Goal: Task Accomplishment & Management: Use online tool/utility

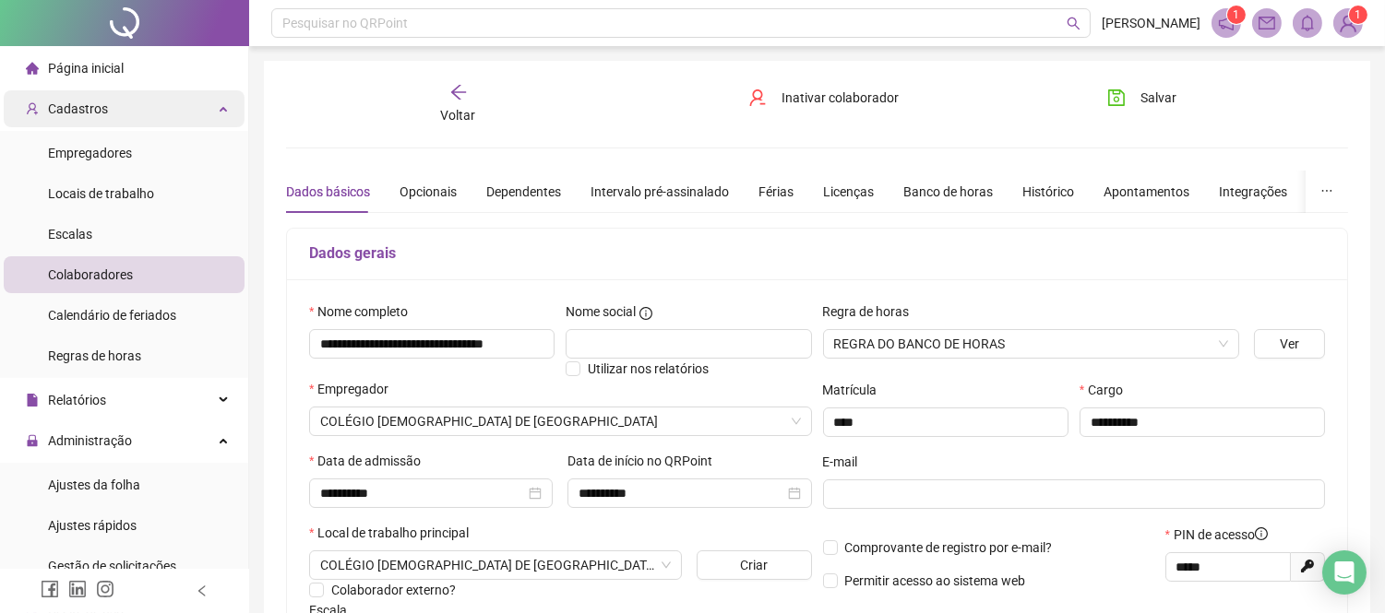
click at [76, 125] on span "Cadastros" at bounding box center [67, 108] width 82 height 37
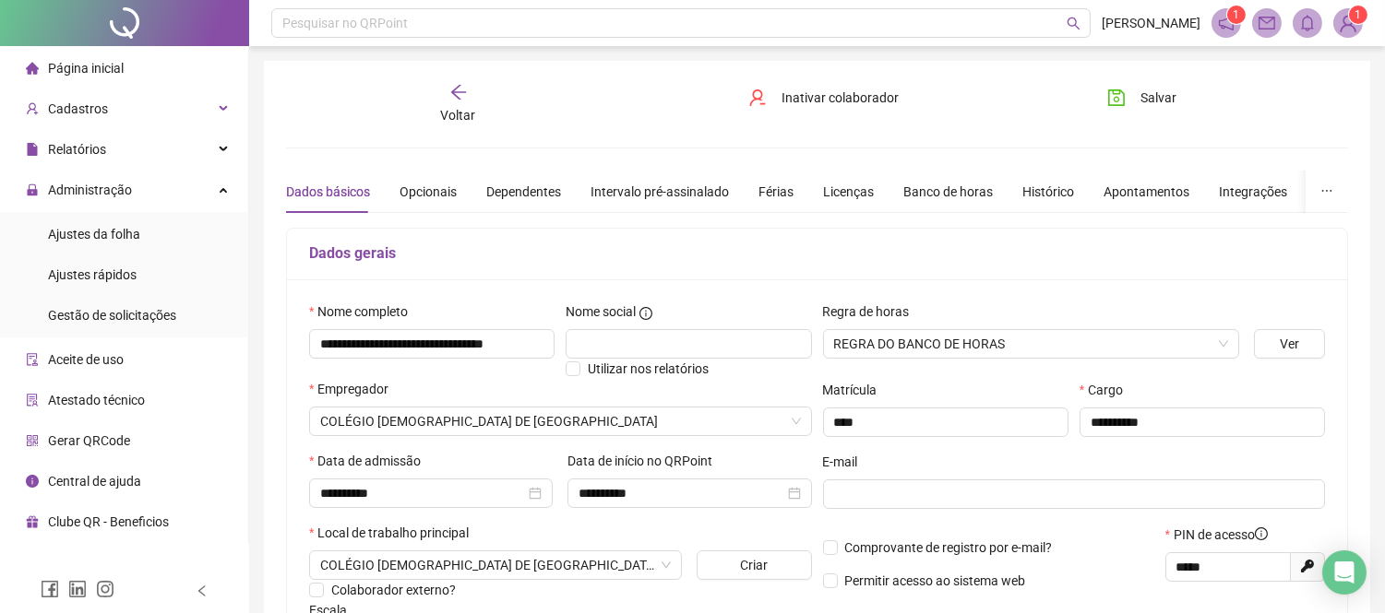
click at [167, 243] on li "Ajustes da folha" at bounding box center [124, 234] width 241 height 37
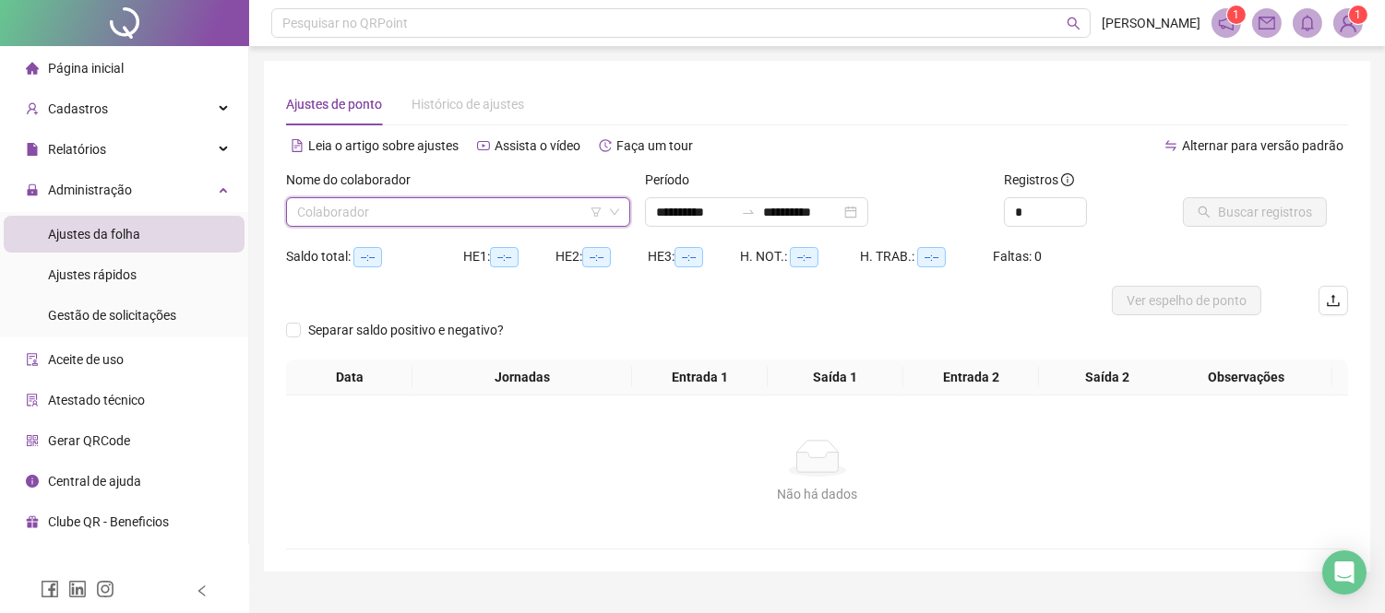
click at [524, 223] on input "search" at bounding box center [449, 212] width 305 height 28
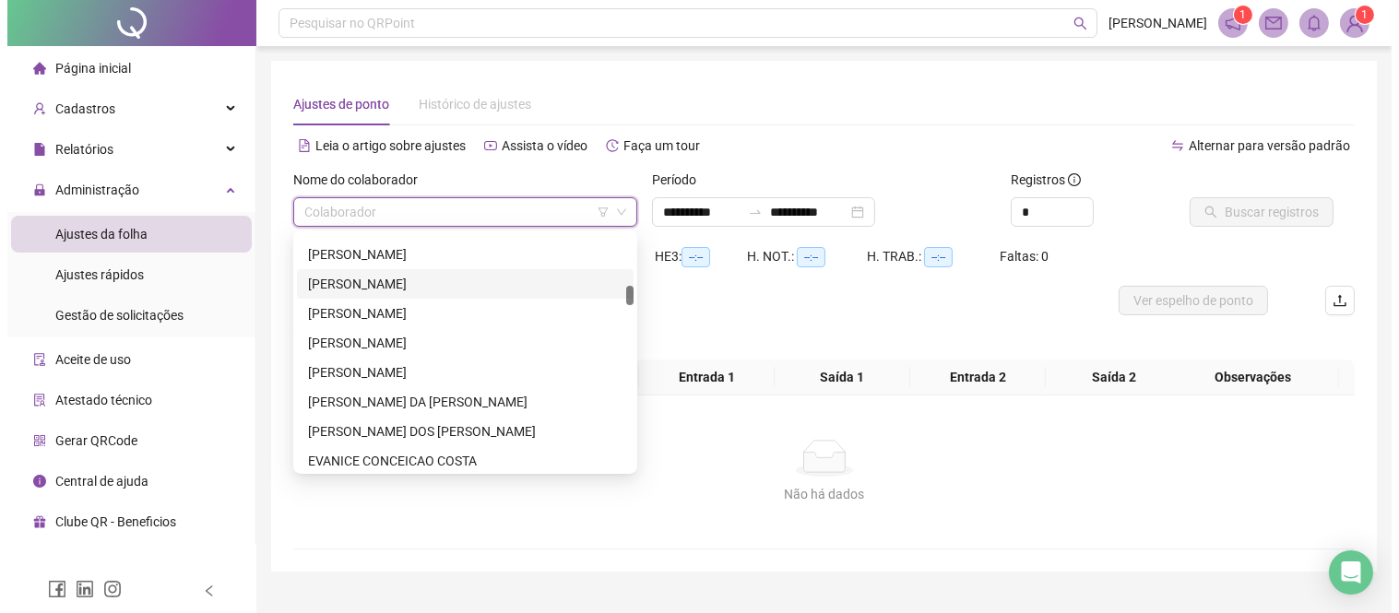
scroll to position [512, 0]
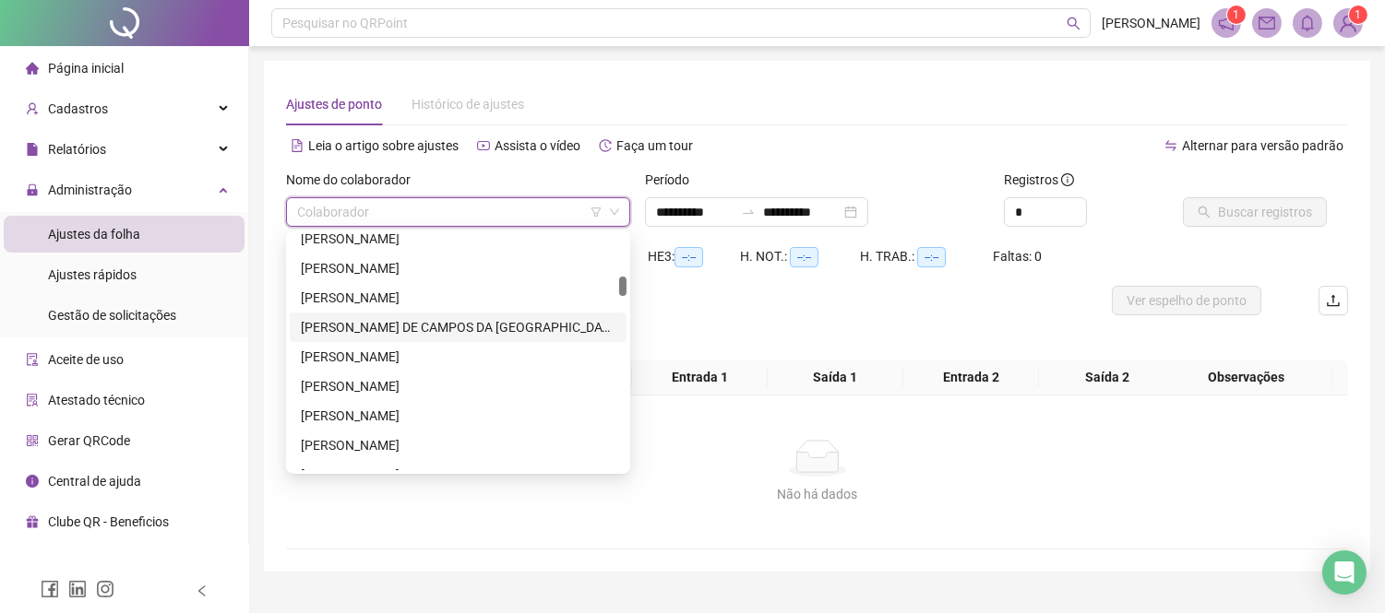
click at [508, 317] on div "[PERSON_NAME] DE CAMPOS DA [GEOGRAPHIC_DATA]" at bounding box center [458, 327] width 315 height 20
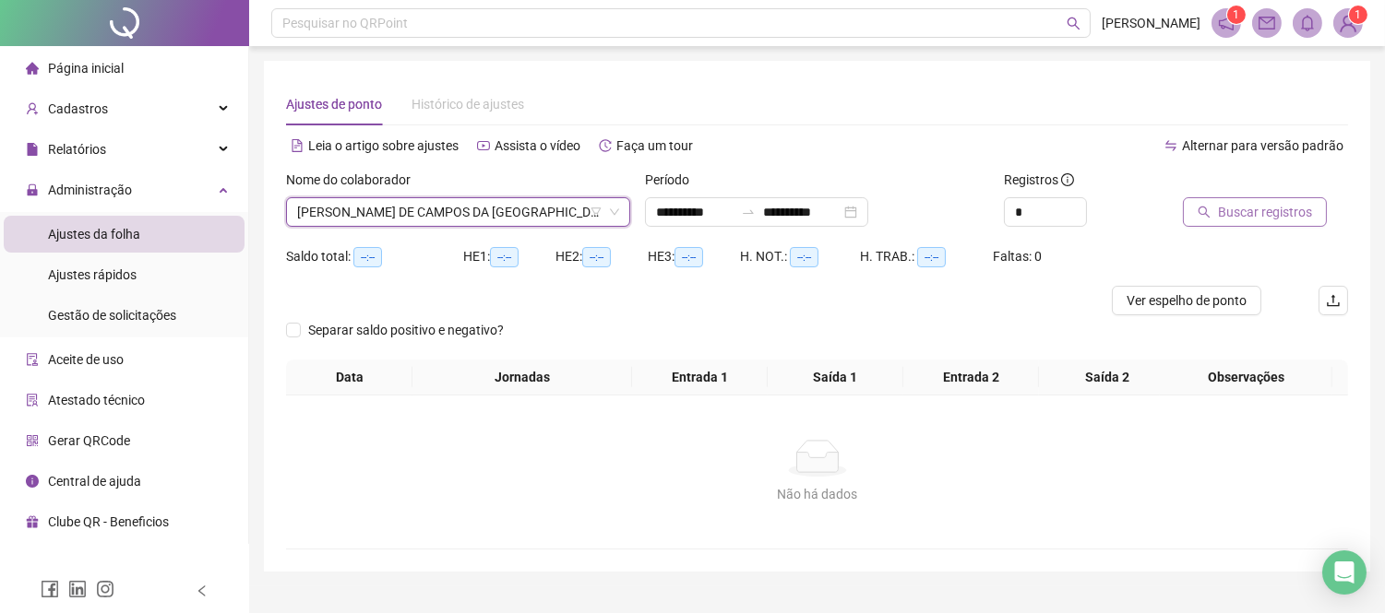
click at [1259, 216] on span "Buscar registros" at bounding box center [1265, 212] width 94 height 20
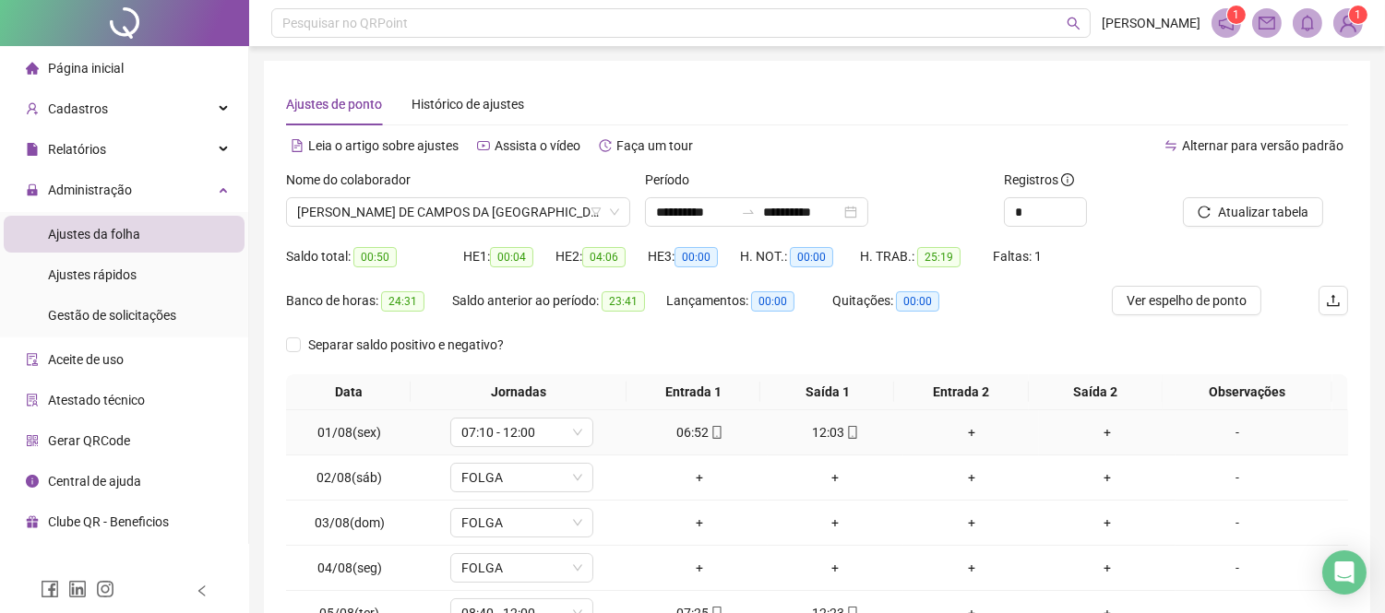
click at [844, 425] on span at bounding box center [851, 432] width 15 height 15
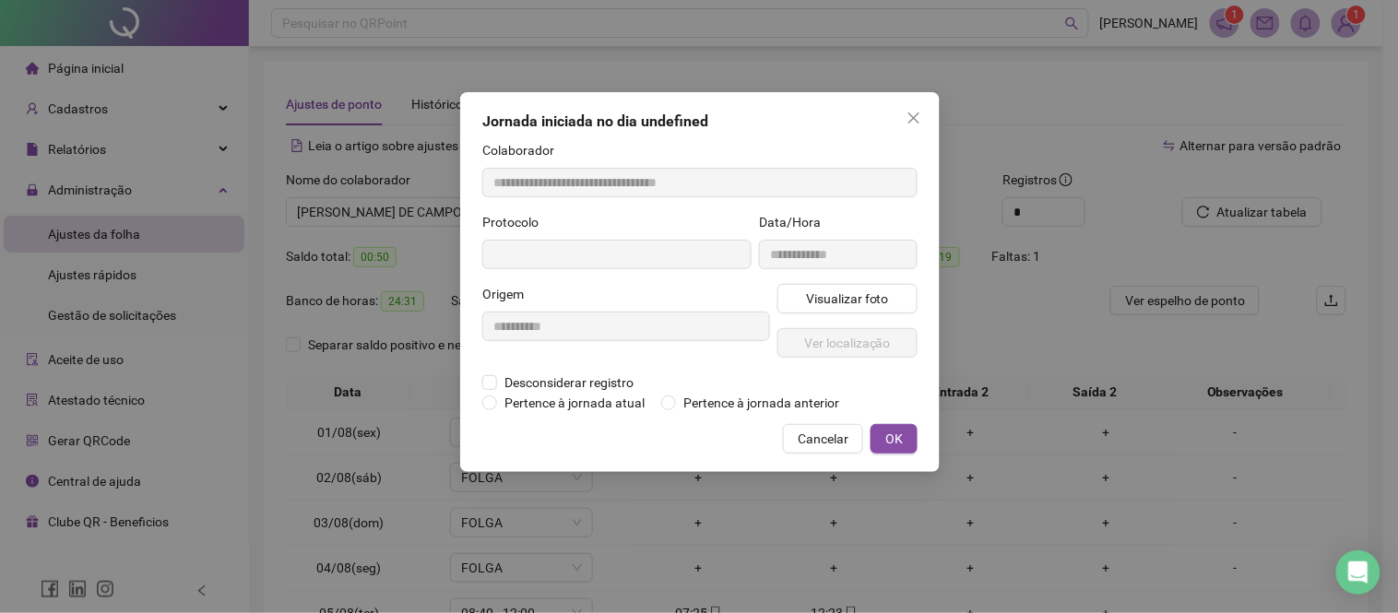
type input "**********"
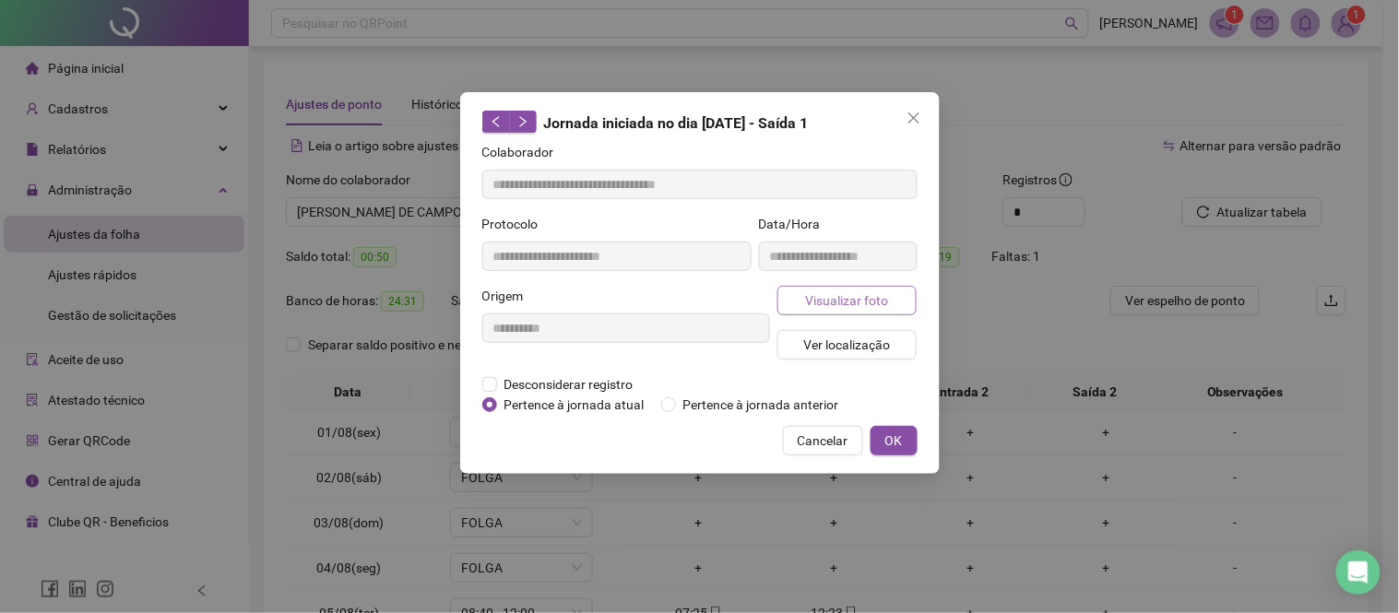
click at [863, 306] on span "Visualizar foto" at bounding box center [846, 301] width 83 height 20
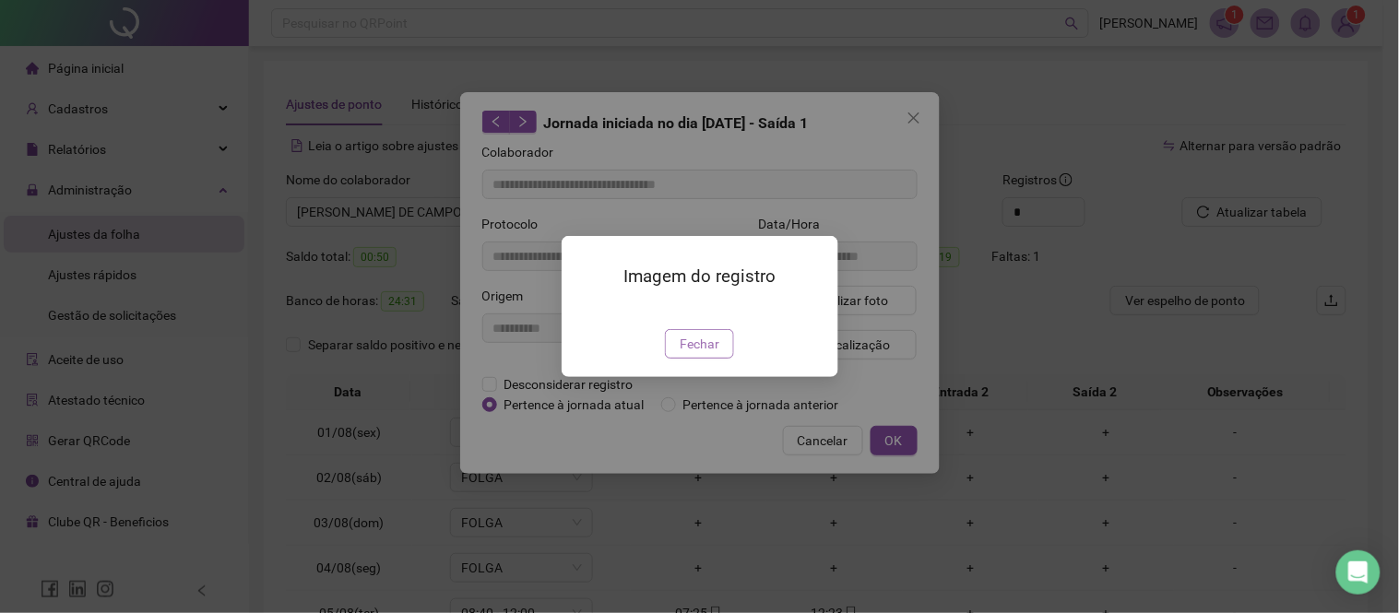
click at [705, 354] on span "Fechar" at bounding box center [700, 344] width 40 height 20
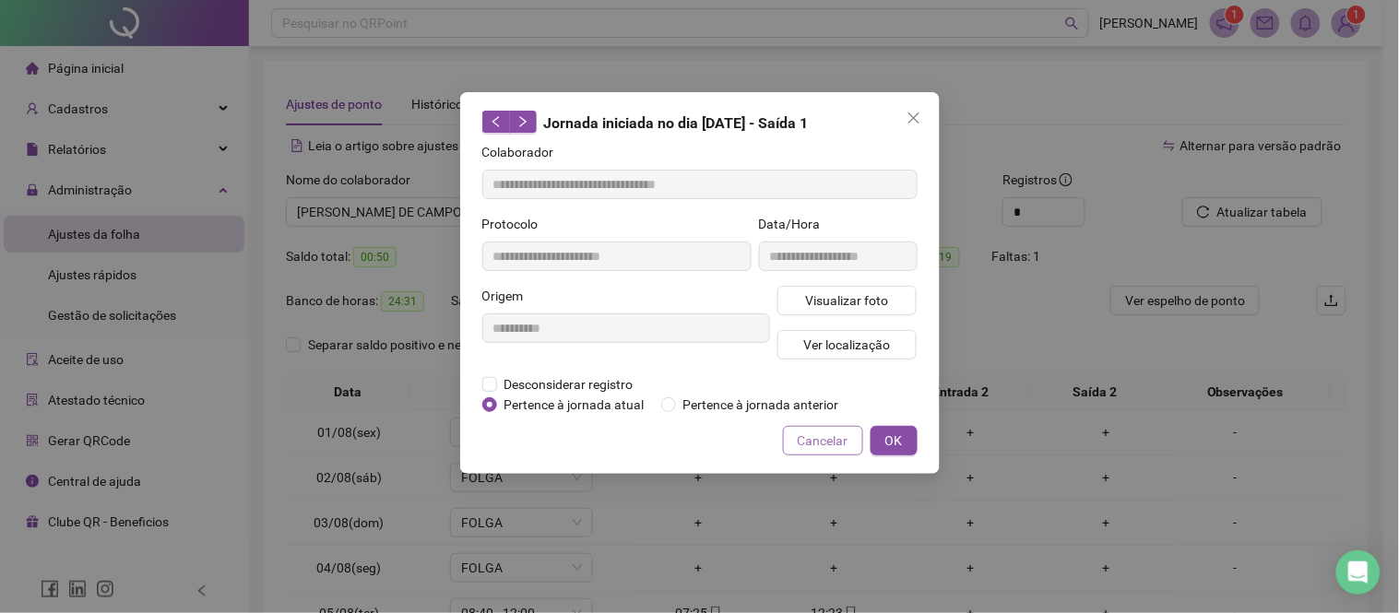
click at [839, 445] on span "Cancelar" at bounding box center [823, 441] width 51 height 20
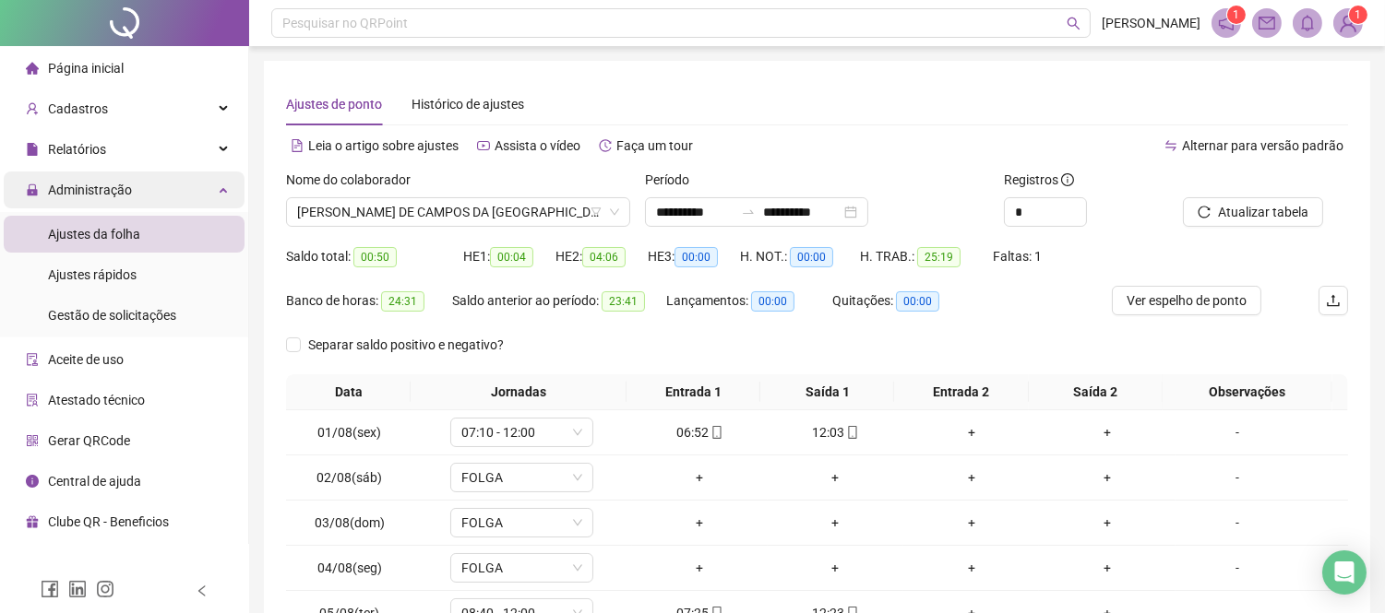
click at [207, 185] on div "Administração" at bounding box center [124, 190] width 241 height 37
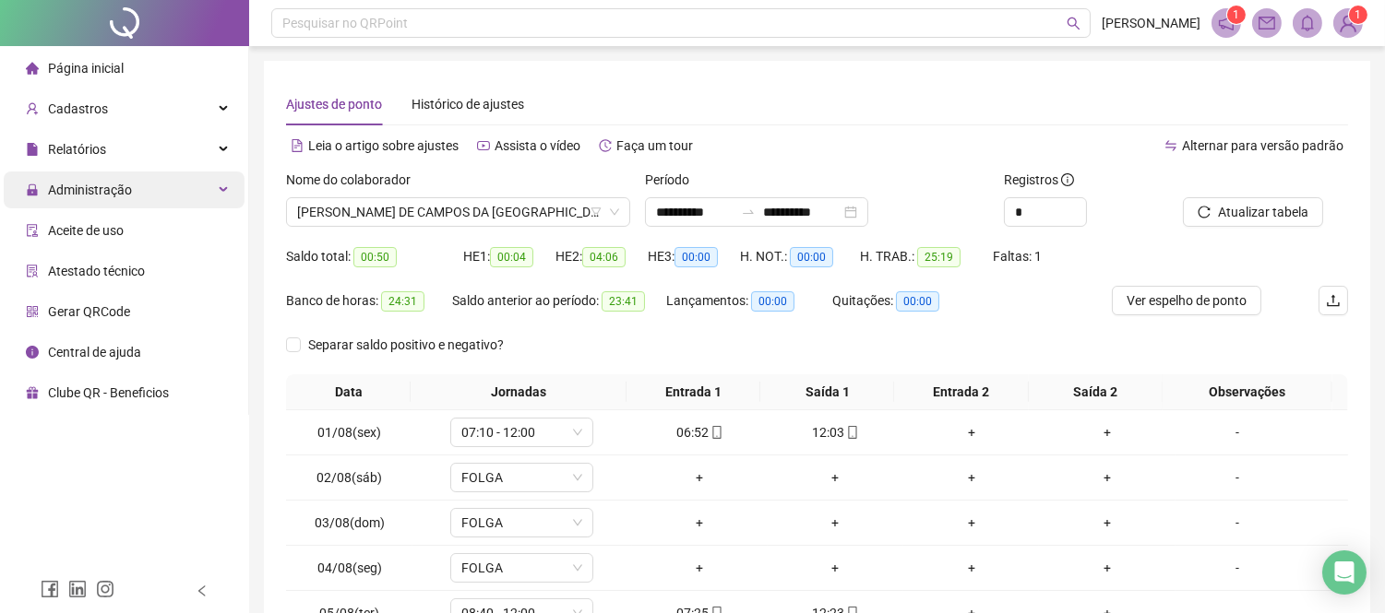
click at [161, 181] on div "Administração" at bounding box center [124, 190] width 241 height 37
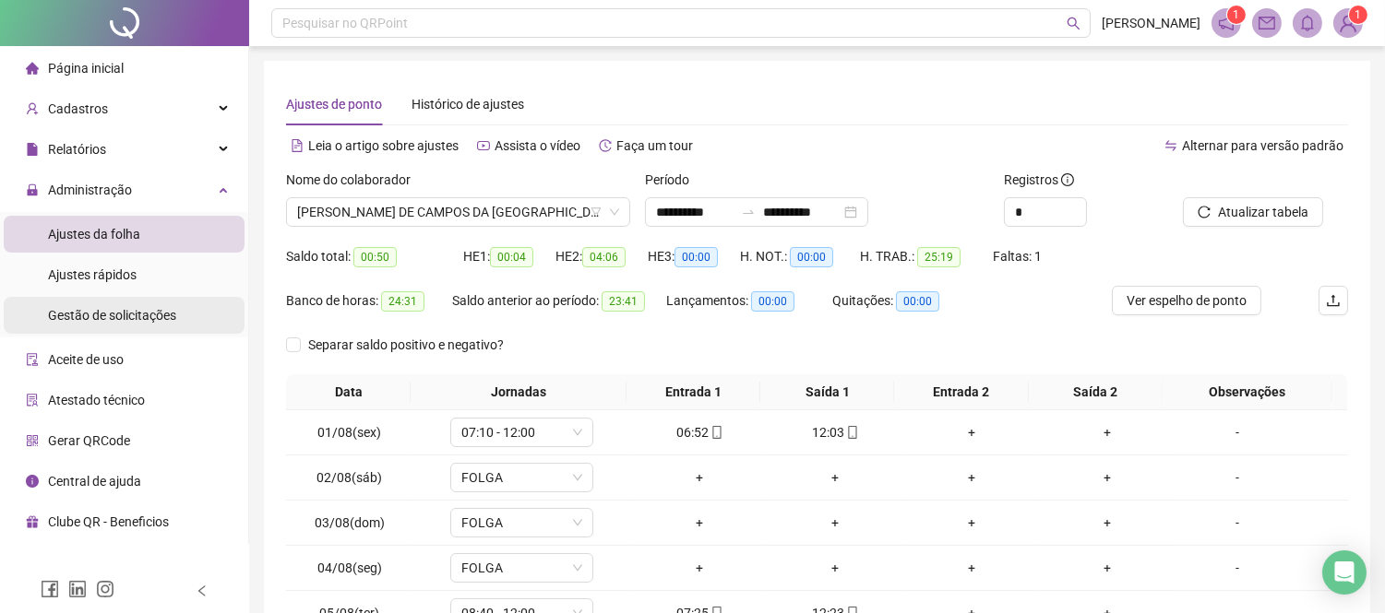
click at [213, 326] on li "Gestão de solicitações" at bounding box center [124, 315] width 241 height 37
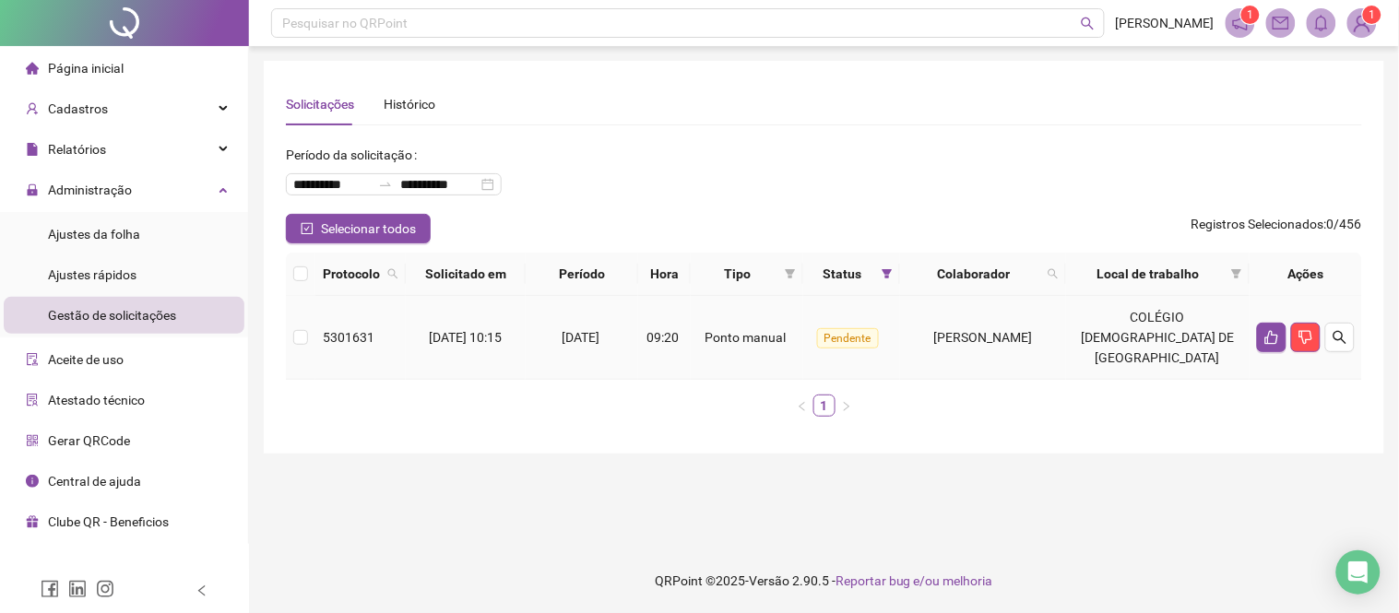
click at [956, 334] on span "[PERSON_NAME]" at bounding box center [983, 337] width 99 height 15
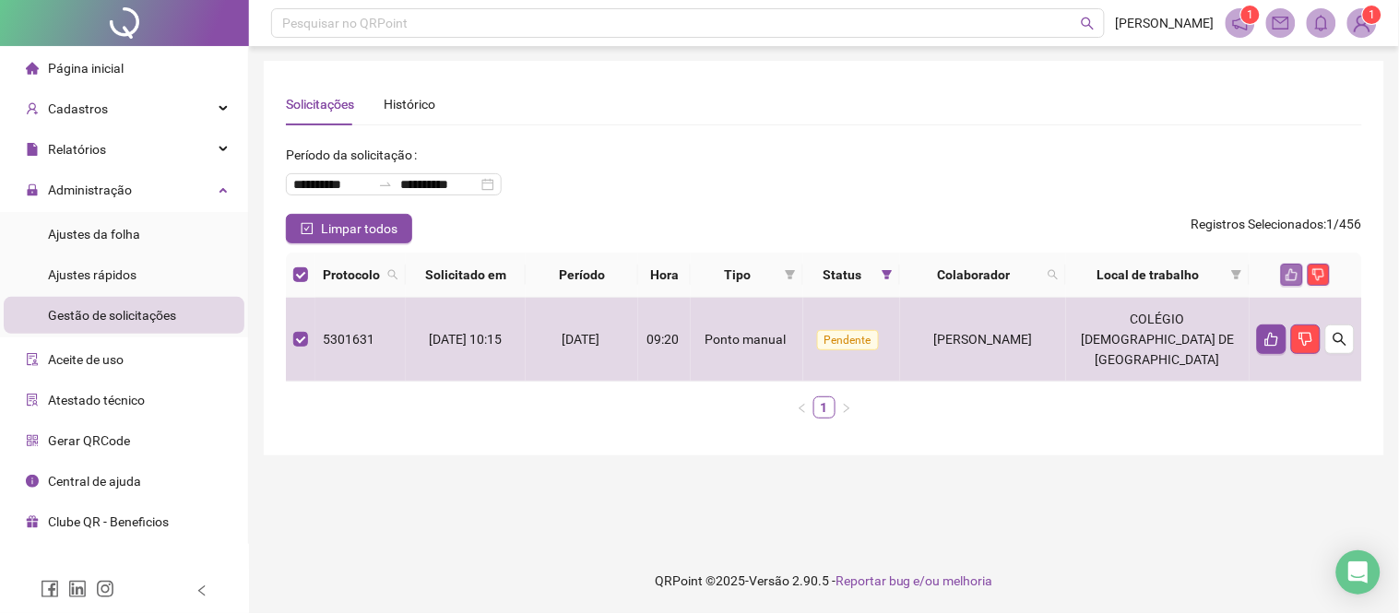
click at [1289, 273] on icon "like" at bounding box center [1292, 274] width 13 height 13
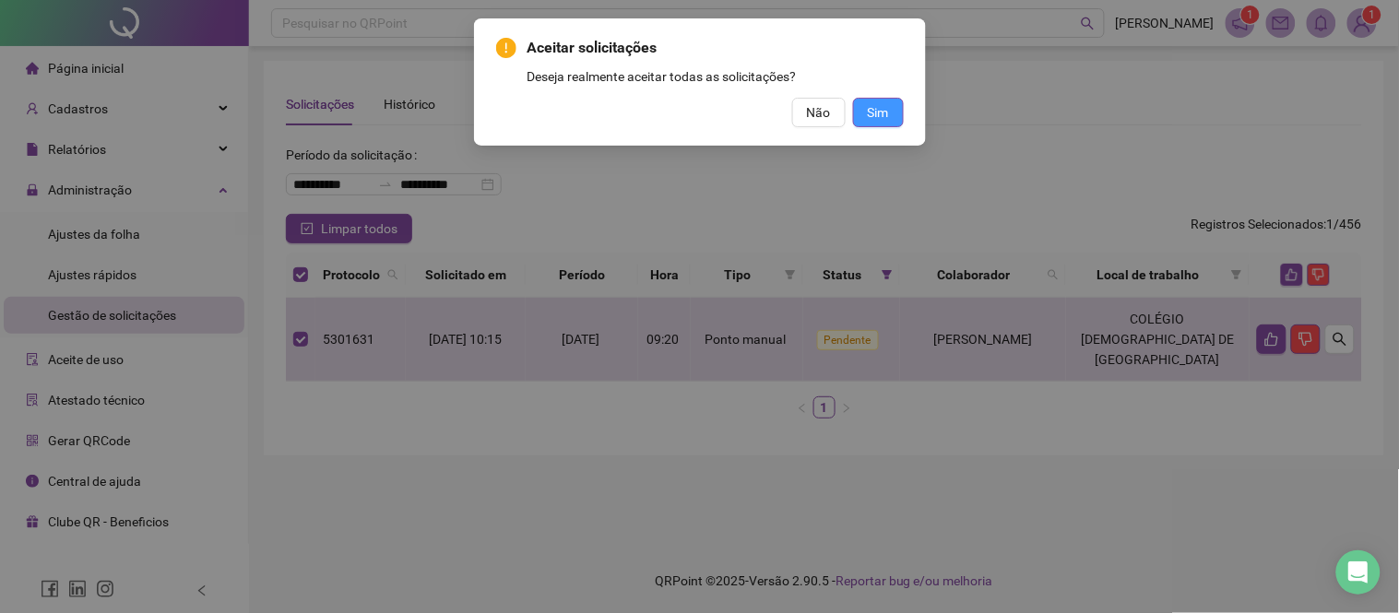
click at [891, 114] on button "Sim" at bounding box center [878, 113] width 51 height 30
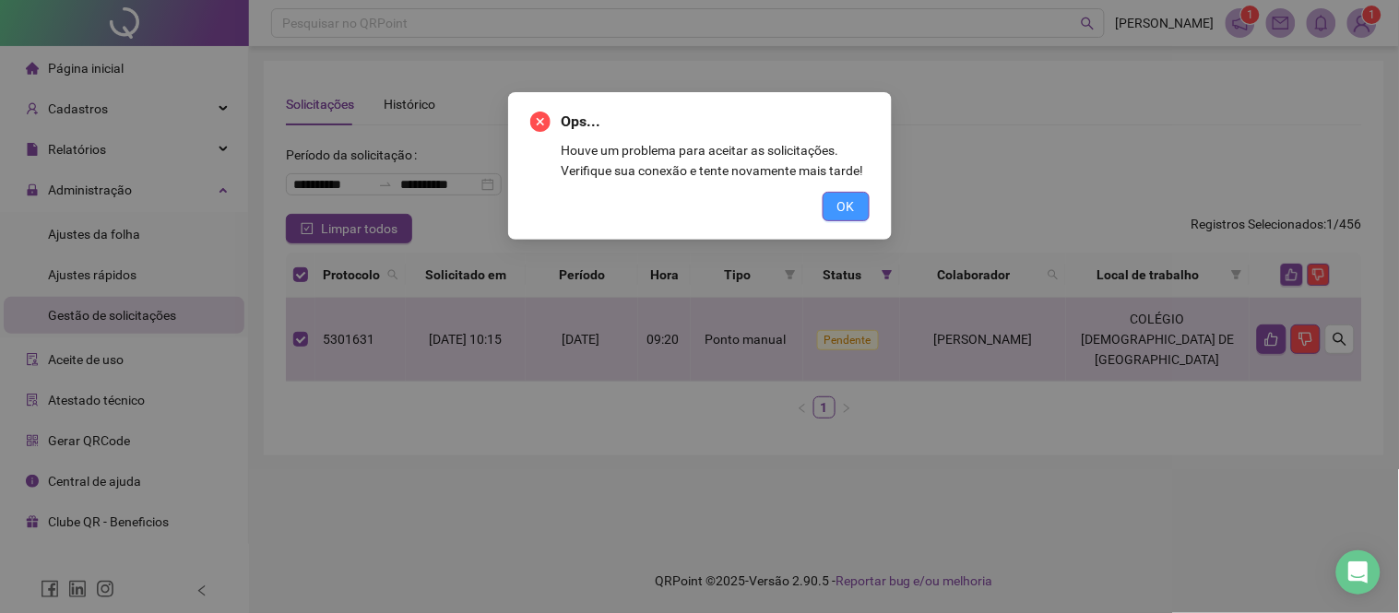
click at [845, 204] on span "OK" at bounding box center [847, 206] width 18 height 20
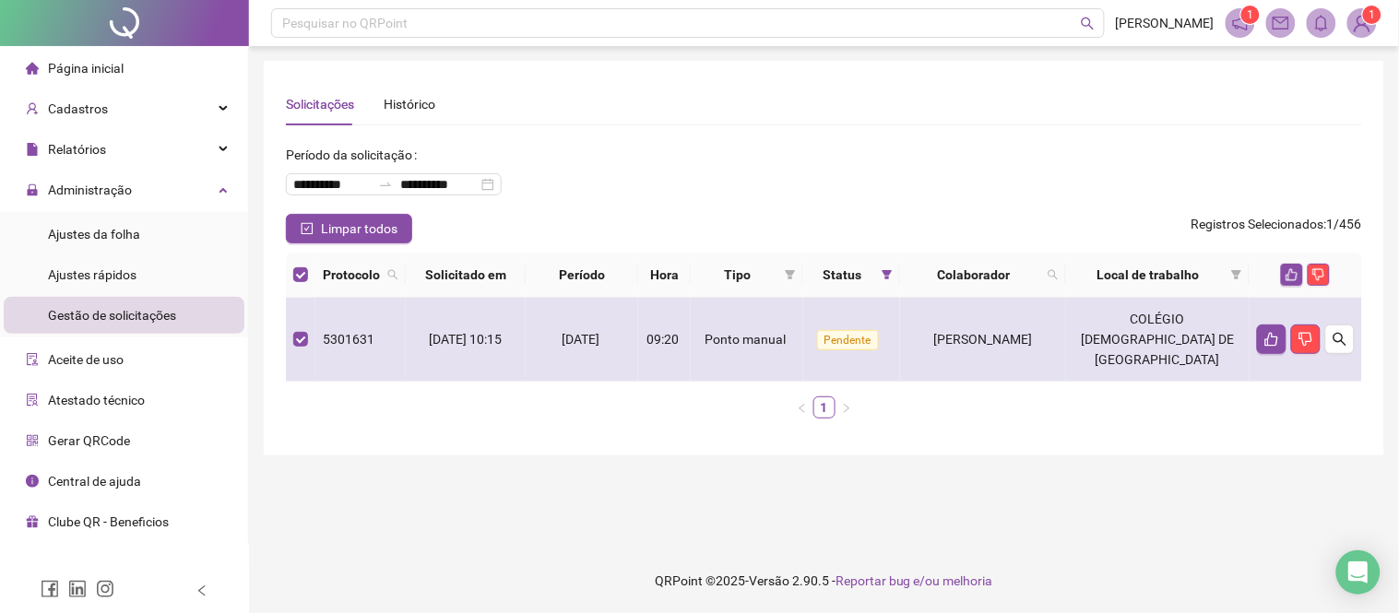
click at [1032, 332] on span "[PERSON_NAME]" at bounding box center [983, 339] width 99 height 15
